Goal: Navigation & Orientation: Find specific page/section

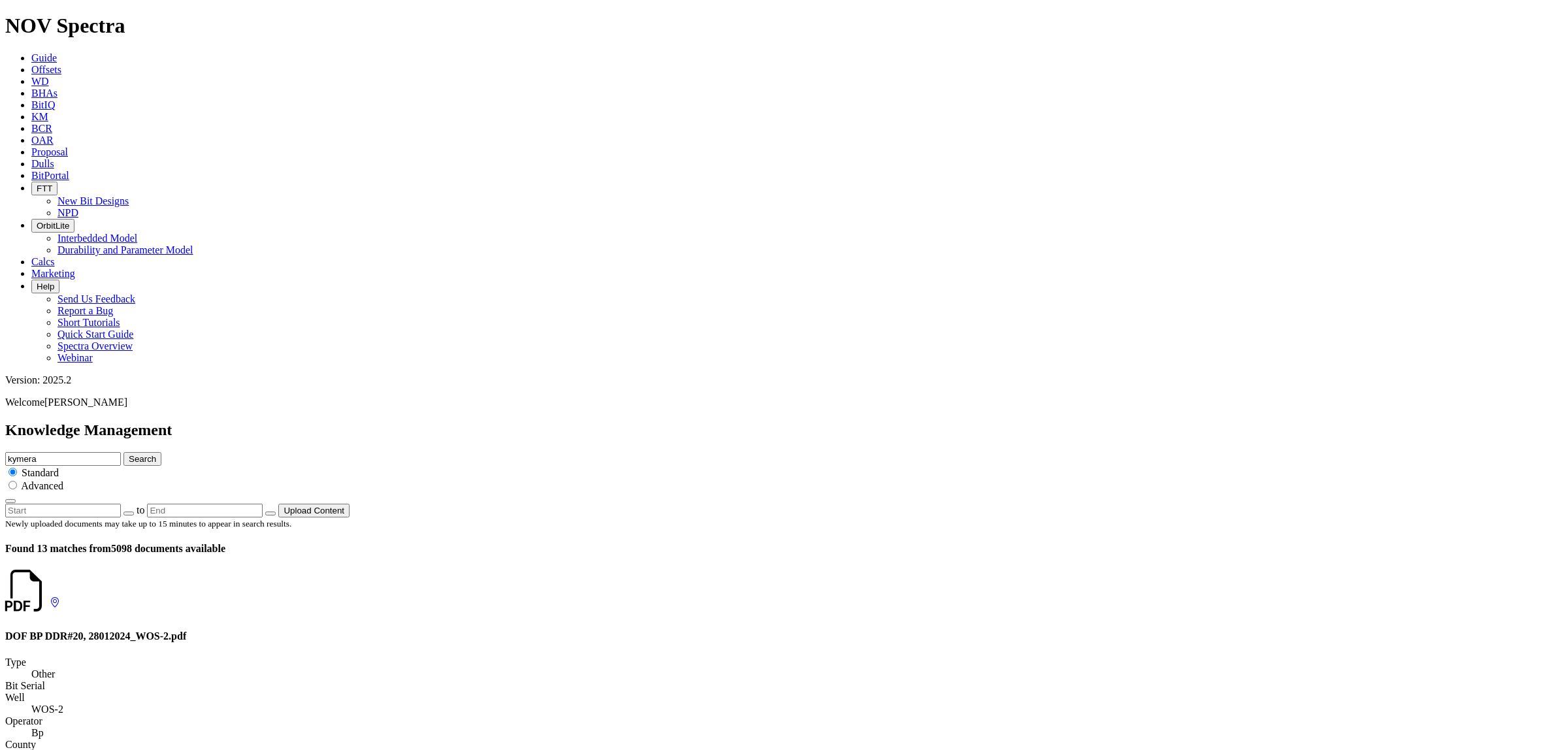
click at [69, 170] on span "BitPortal" at bounding box center [50, 175] width 38 height 11
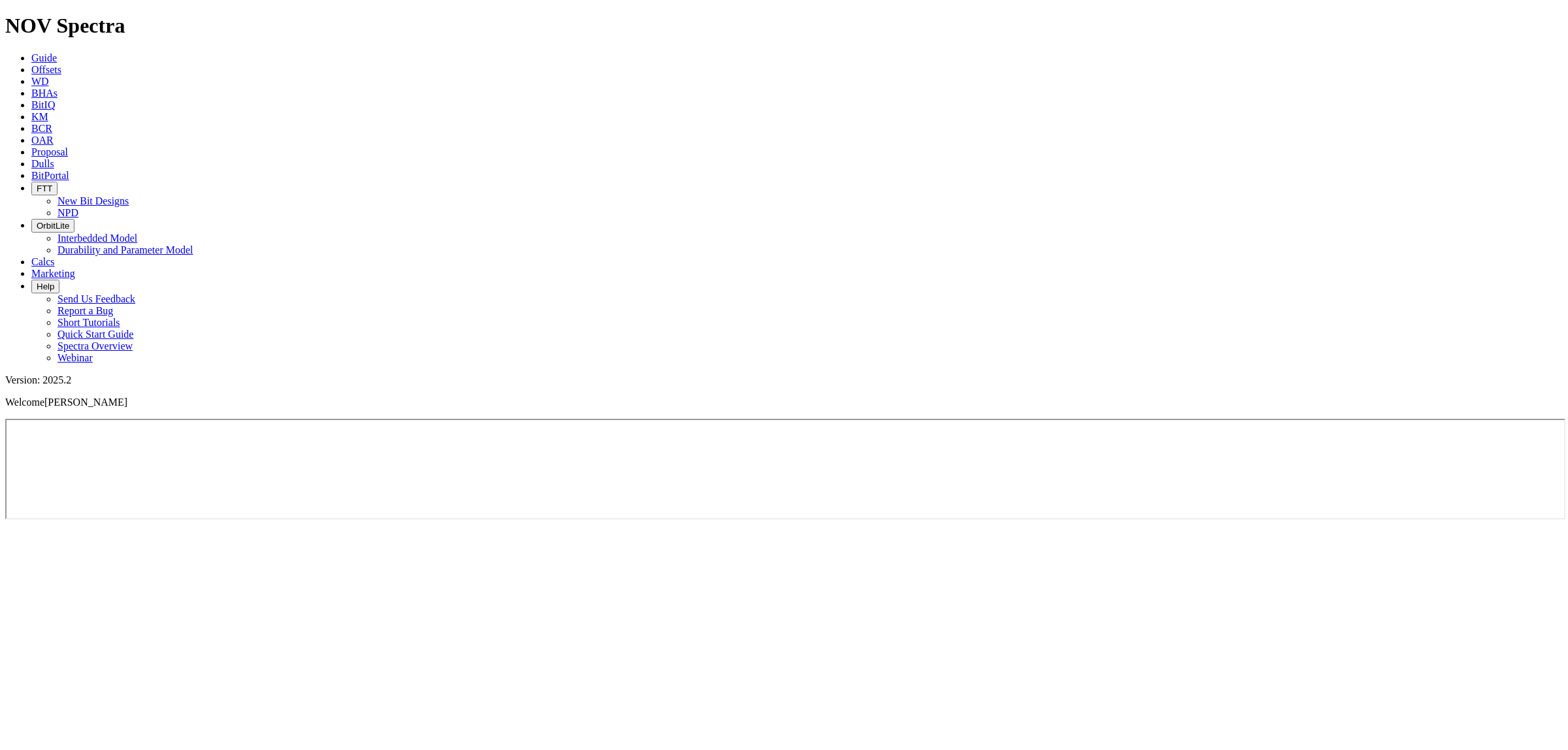
click at [31, 111] on icon at bounding box center [31, 116] width 0 height 11
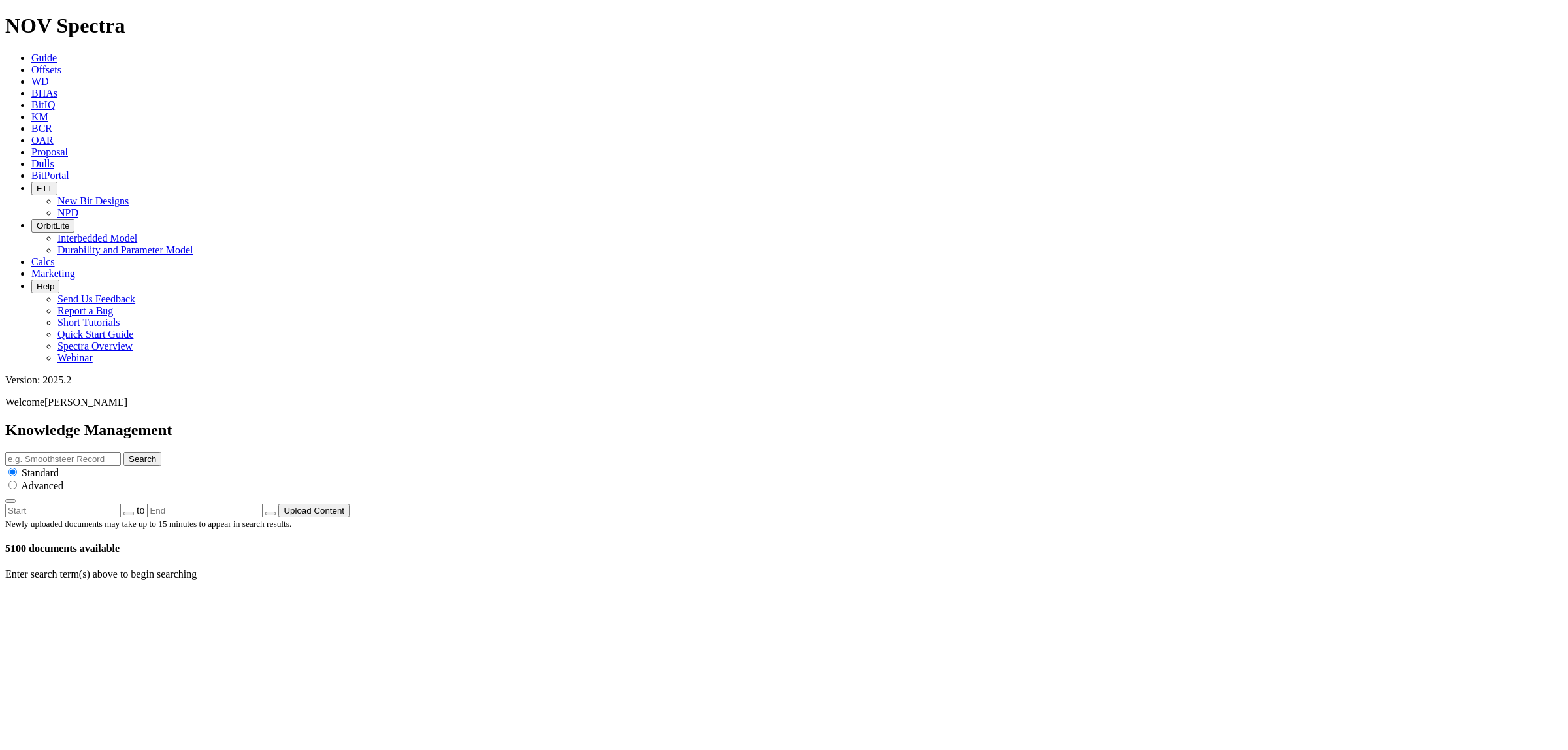
click at [69, 170] on span "BitPortal" at bounding box center [50, 175] width 38 height 11
